Goal: Information Seeking & Learning: Learn about a topic

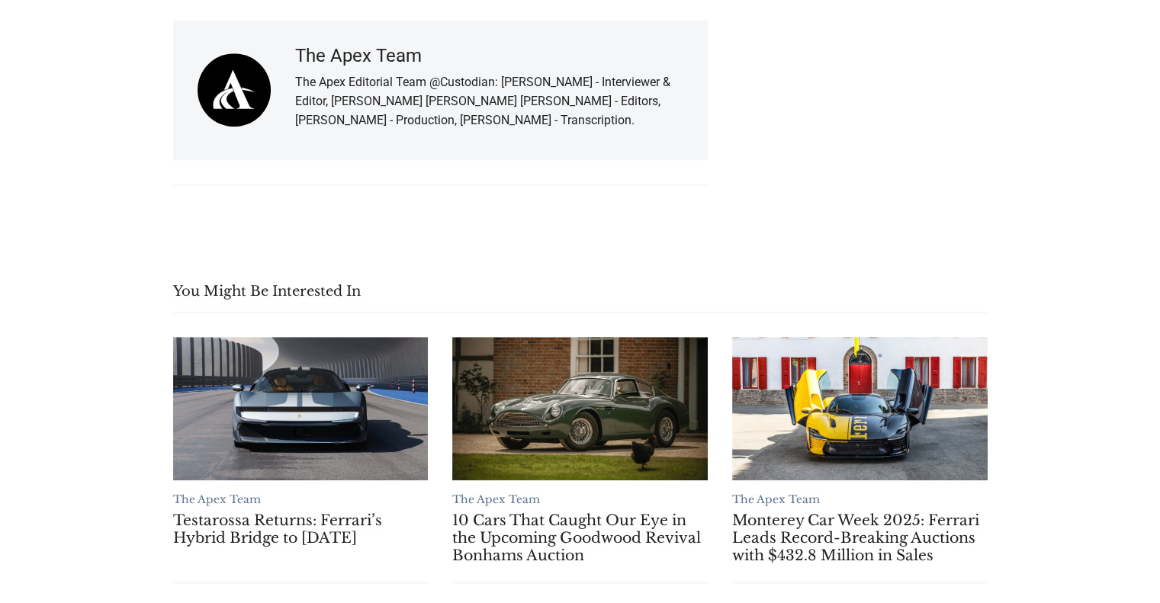
scroll to position [6817, 0]
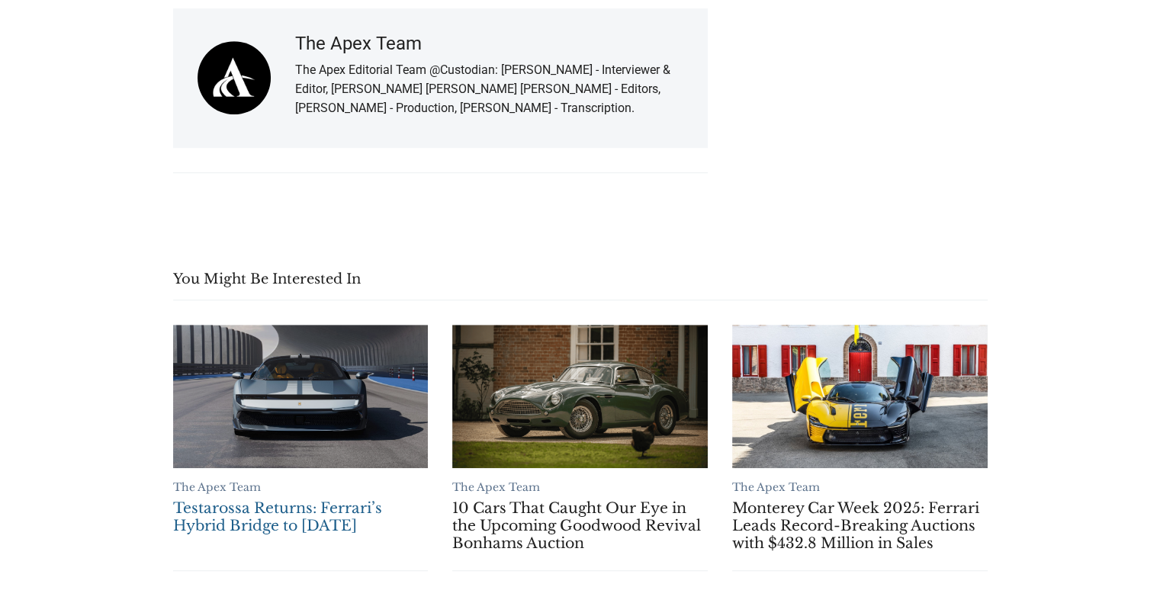
click at [289, 499] on link "Testarossa Returns: Ferrari’s Hybrid Bridge to [DATE]" at bounding box center [300, 516] width 255 height 35
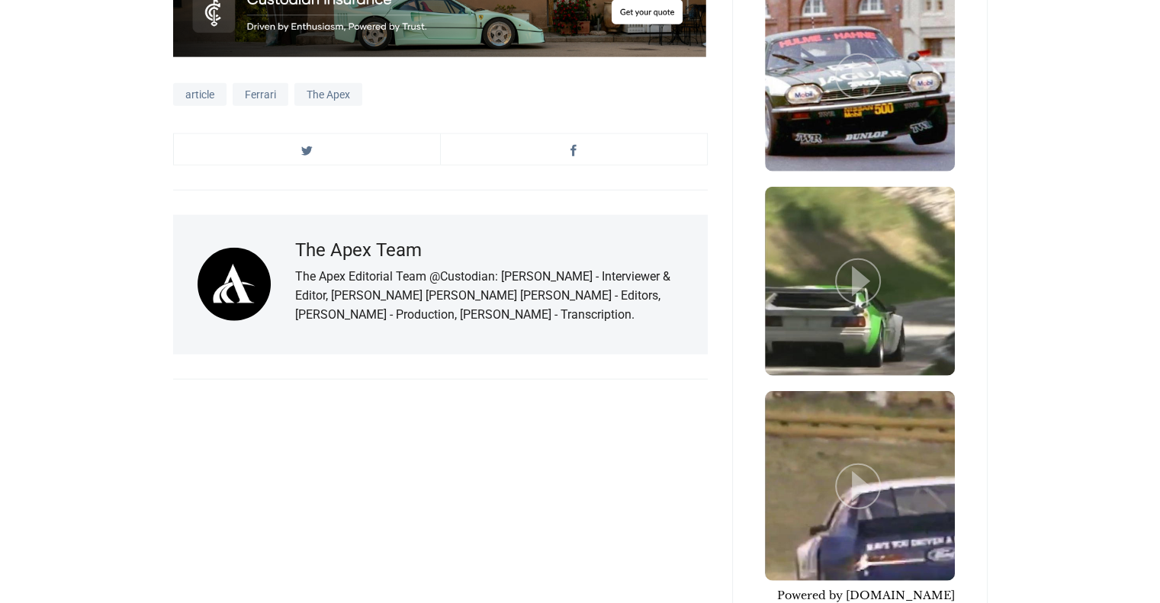
scroll to position [3965, 0]
